Goal: Check status: Check status

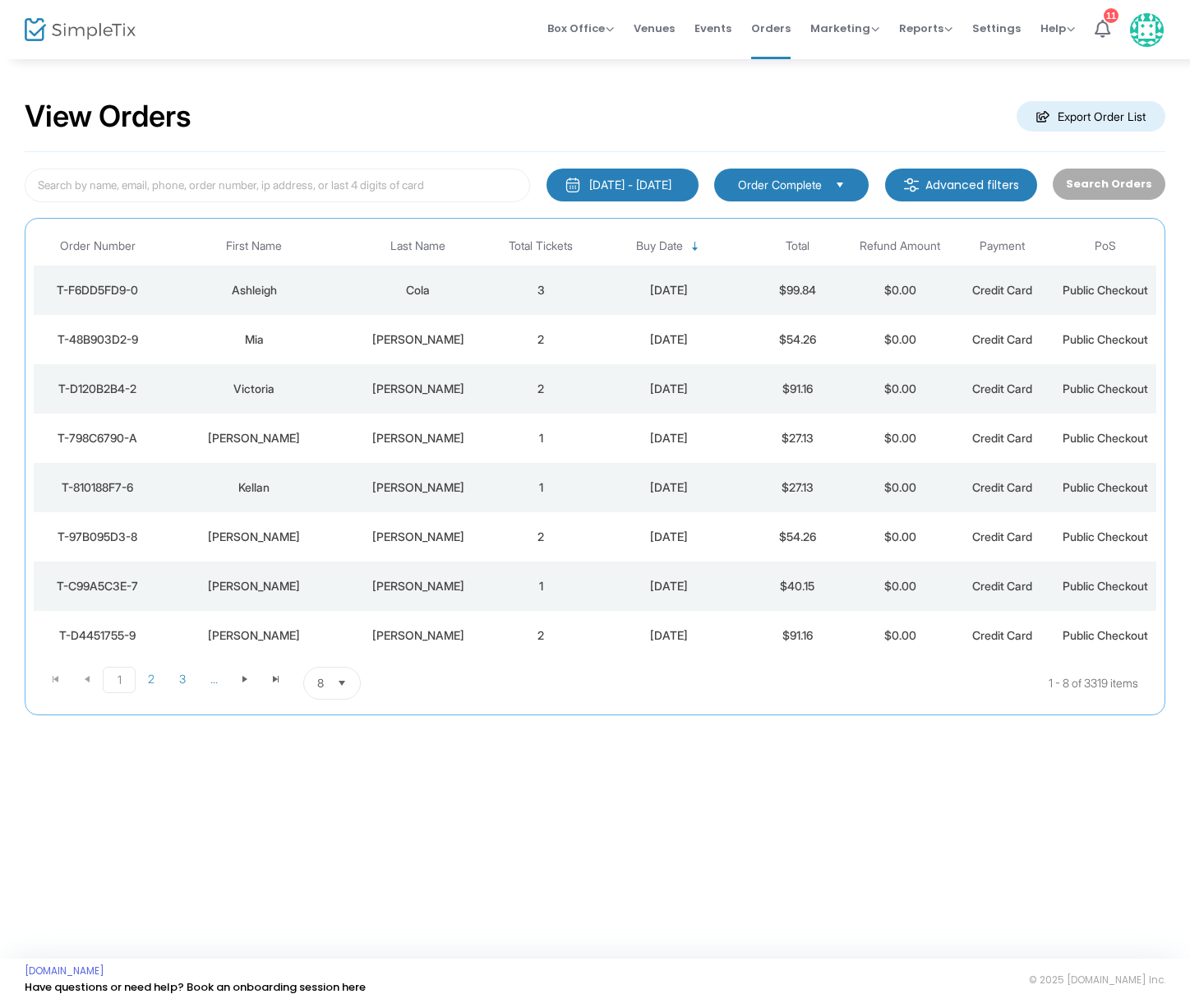
click at [432, 339] on div "[PERSON_NAME]" at bounding box center [417, 340] width 135 height 17
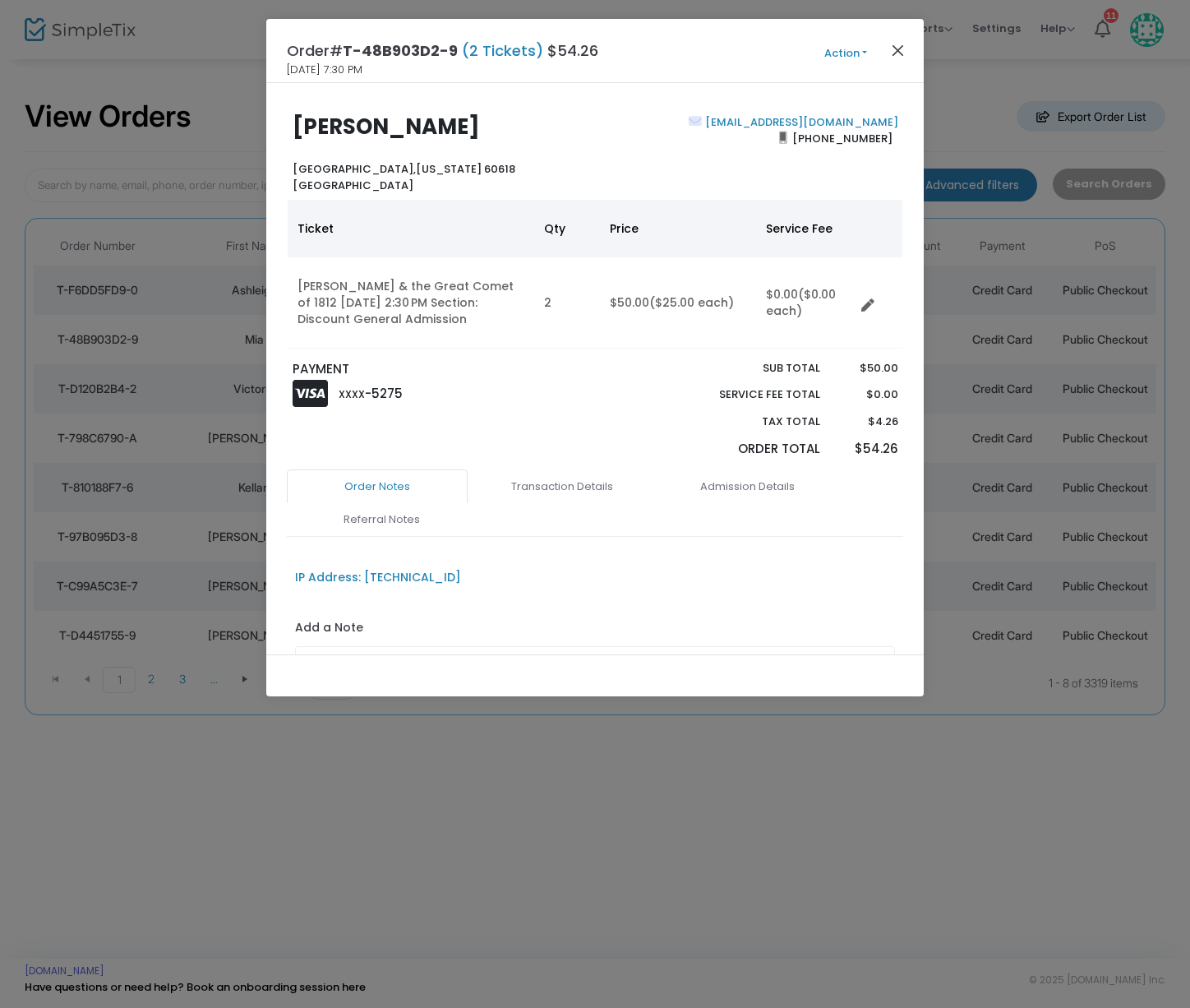
click at [894, 44] on button "Close" at bounding box center [898, 50] width 21 height 21
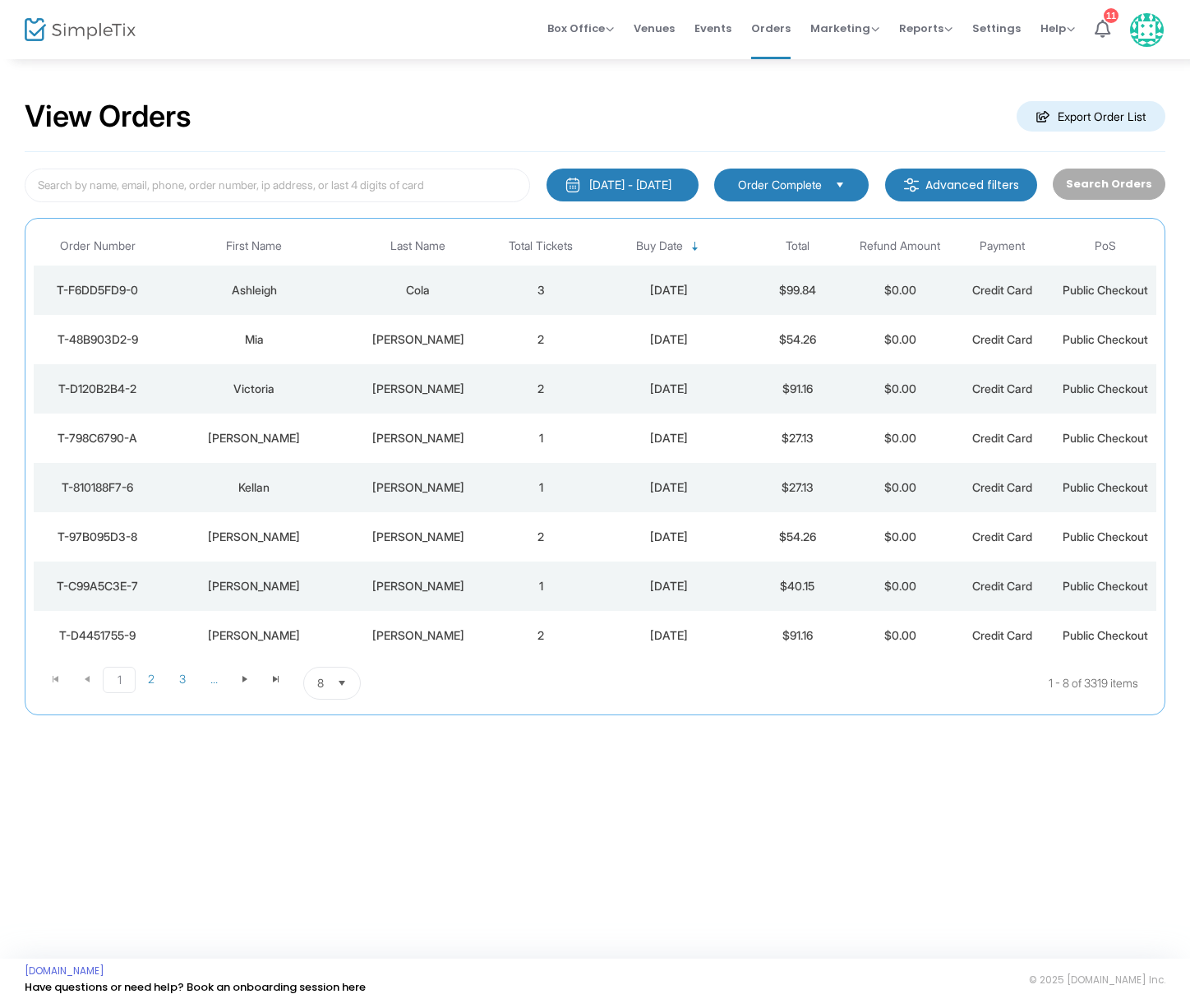
click at [428, 286] on div "Cola" at bounding box center [417, 290] width 135 height 17
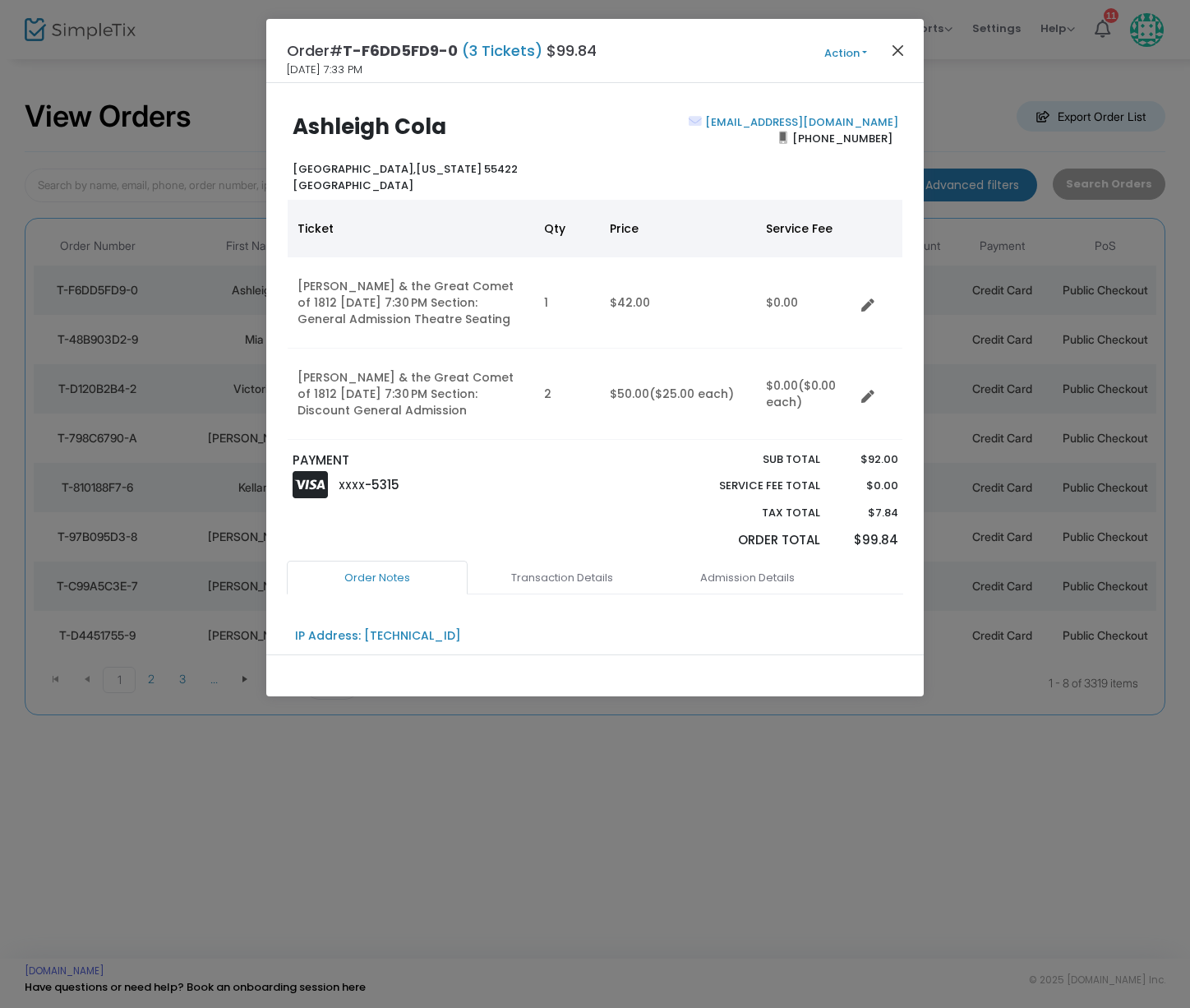
click at [898, 47] on button "Close" at bounding box center [898, 50] width 21 height 21
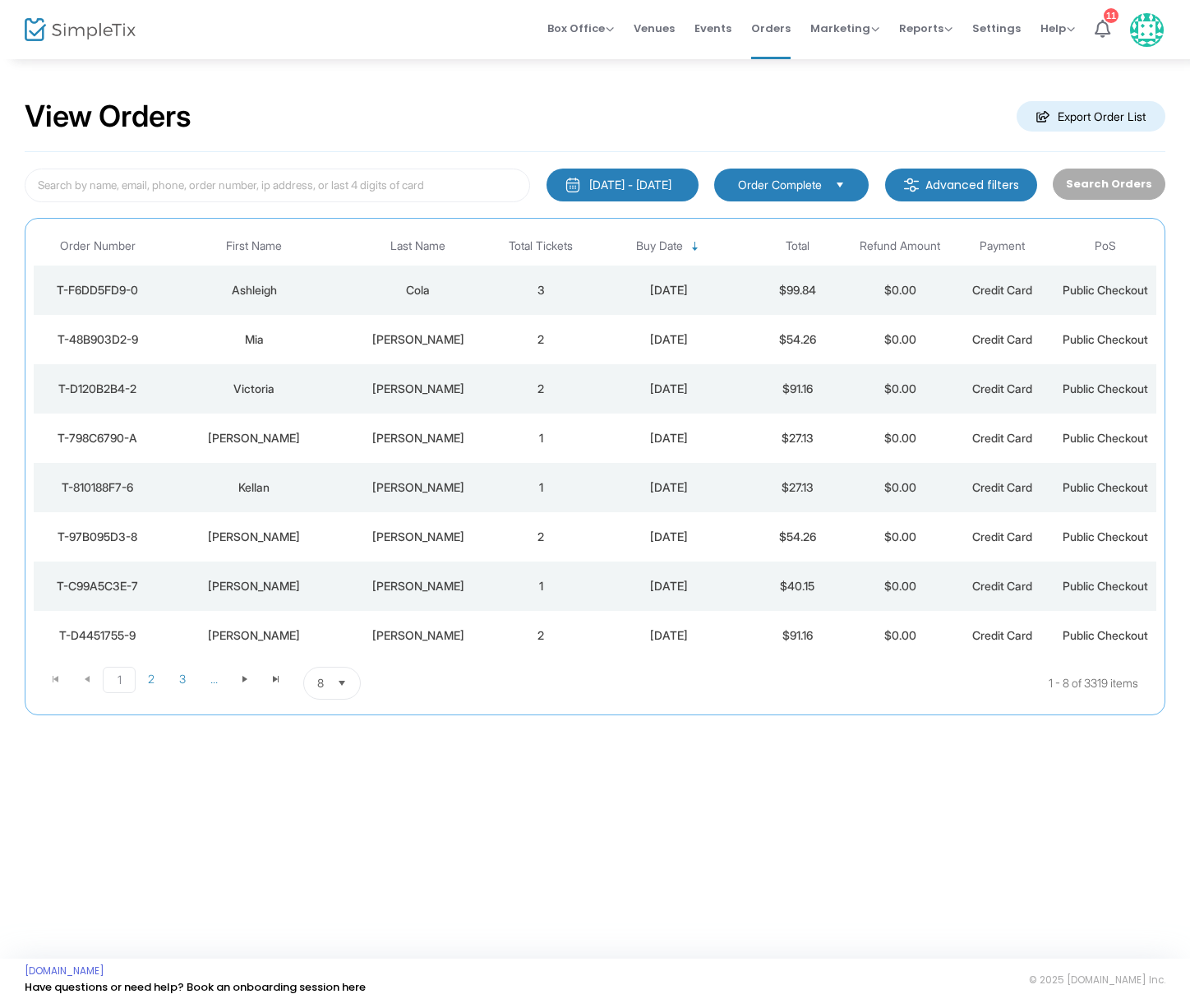
click at [409, 340] on div "[PERSON_NAME]" at bounding box center [417, 340] width 135 height 17
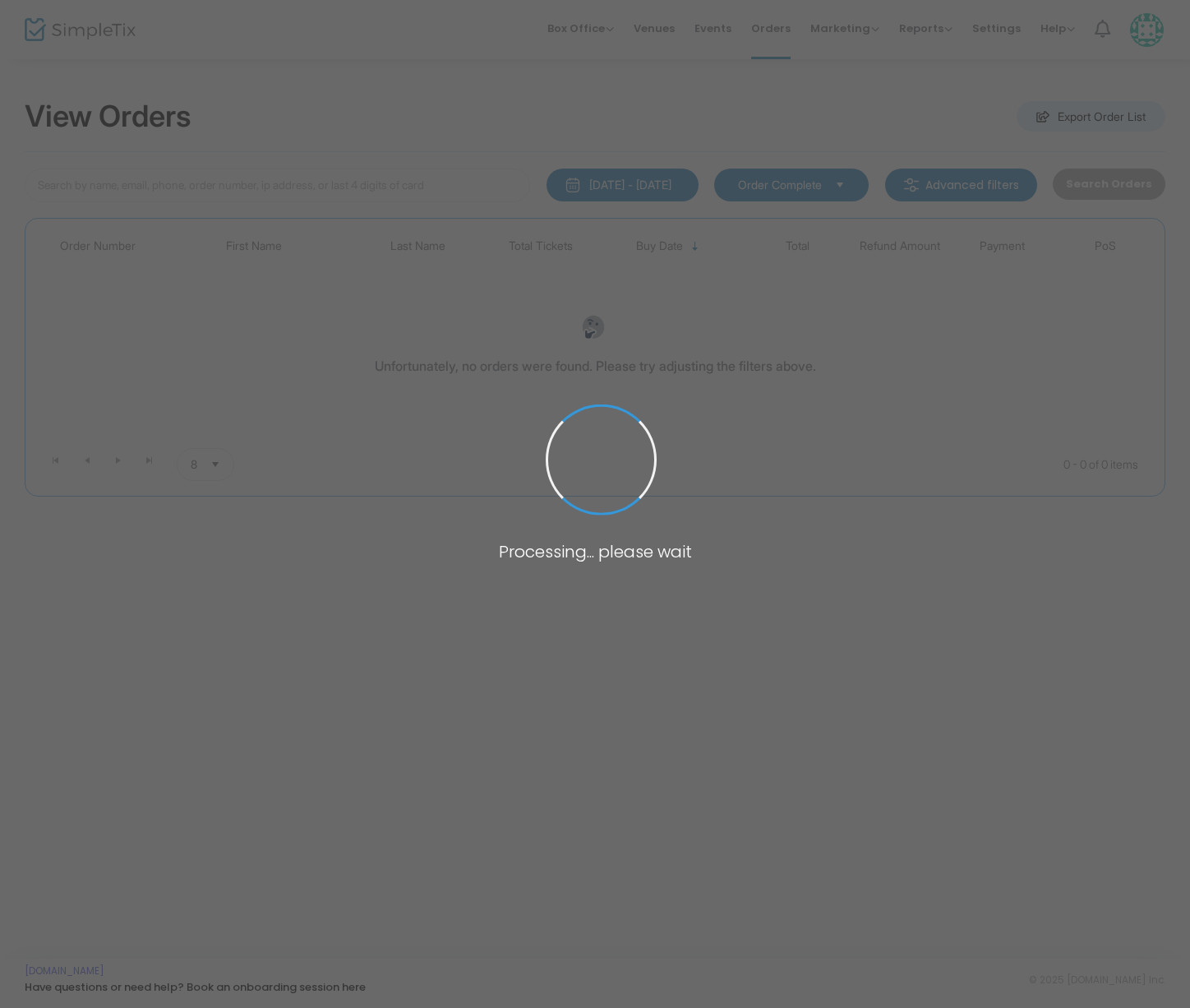
type input "Donohue"
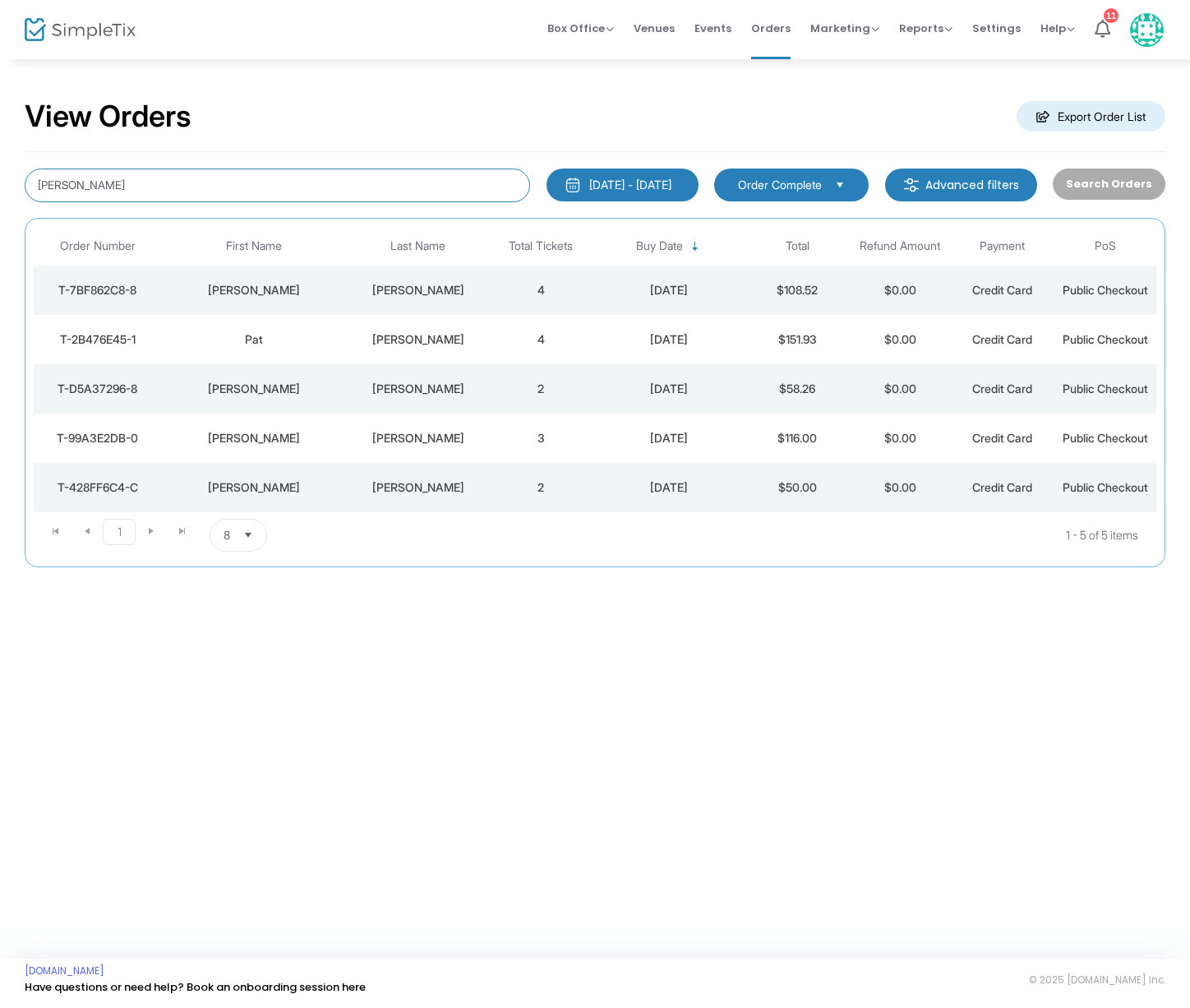
drag, startPoint x: 107, startPoint y: 185, endPoint x: 10, endPoint y: 184, distance: 97.0
click at [10, 184] on div "View Orders Export Order List Donohue 1/1/2000 - 9/15/2025 Last 30 Days Today Y…" at bounding box center [595, 340] width 1190 height 567
